Goal: Task Accomplishment & Management: Manage account settings

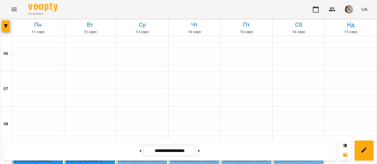
scroll to position [212, 0]
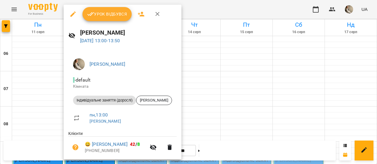
click at [112, 14] on span "Урок відбувся" at bounding box center [107, 14] width 40 height 7
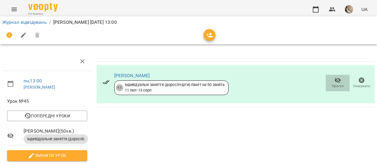
click at [329, 83] on span "Прогул" at bounding box center [337, 83] width 17 height 12
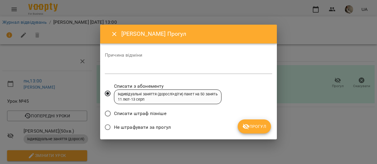
click at [228, 64] on div "Причина відміни *" at bounding box center [188, 65] width 167 height 24
click at [230, 69] on textarea at bounding box center [188, 70] width 167 height 6
type textarea "*"
click at [257, 129] on span "Прогул" at bounding box center [254, 126] width 24 height 7
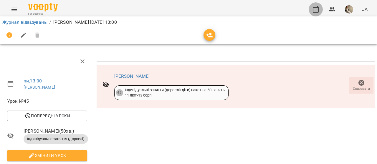
click at [317, 10] on icon "button" at bounding box center [315, 9] width 7 height 7
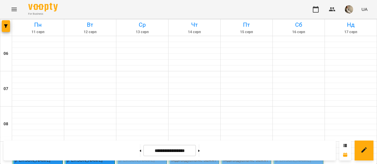
scroll to position [440, 0]
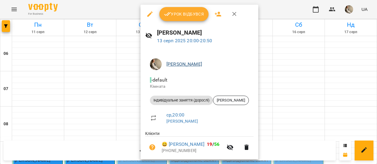
scroll to position [19, 0]
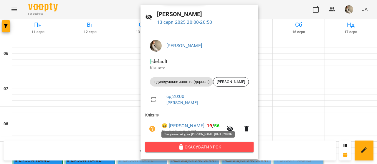
click at [202, 145] on span "Скасувати Урок" at bounding box center [199, 147] width 99 height 7
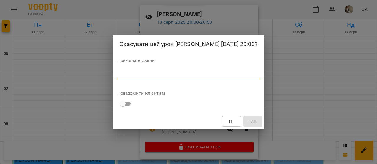
click at [245, 72] on textarea at bounding box center [188, 75] width 142 height 6
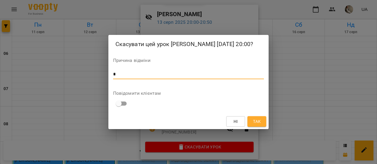
type textarea "*"
click at [262, 123] on button "Так" at bounding box center [256, 122] width 19 height 11
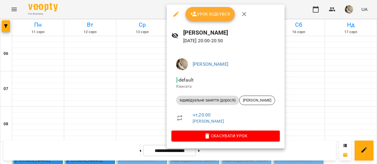
click at [286, 91] on div at bounding box center [188, 82] width 377 height 164
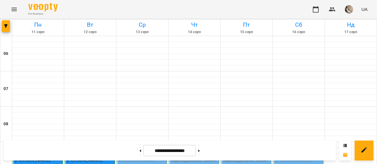
scroll to position [93, 0]
click at [140, 157] on p "[PERSON_NAME]" at bounding box center [142, 160] width 46 height 7
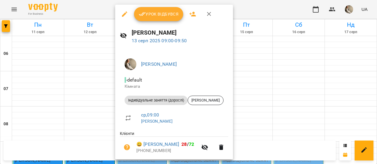
scroll to position [19, 0]
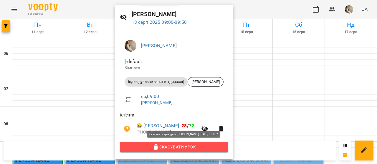
click at [201, 148] on span "Скасувати Урок" at bounding box center [173, 147] width 99 height 7
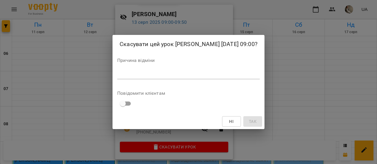
click at [223, 79] on div "*" at bounding box center [188, 74] width 142 height 9
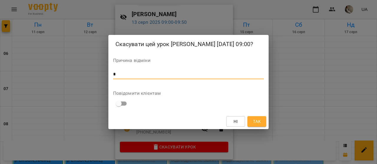
type textarea "*"
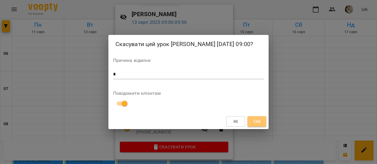
click at [262, 121] on button "Так" at bounding box center [256, 122] width 19 height 11
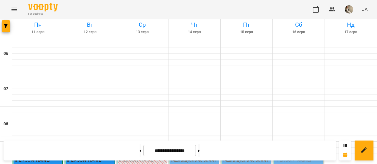
scroll to position [100, 0]
